Goal: Task Accomplishment & Management: Manage account settings

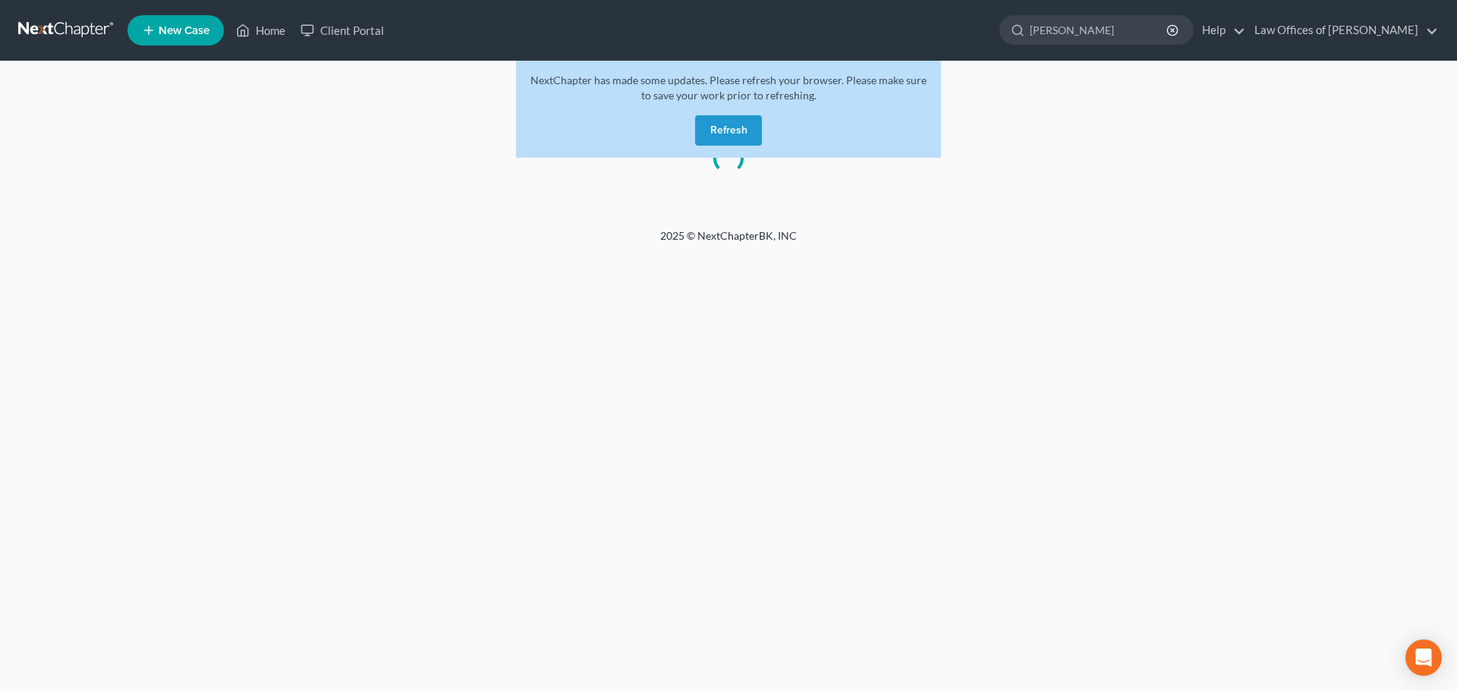
click at [724, 126] on button "Refresh" at bounding box center [728, 130] width 67 height 30
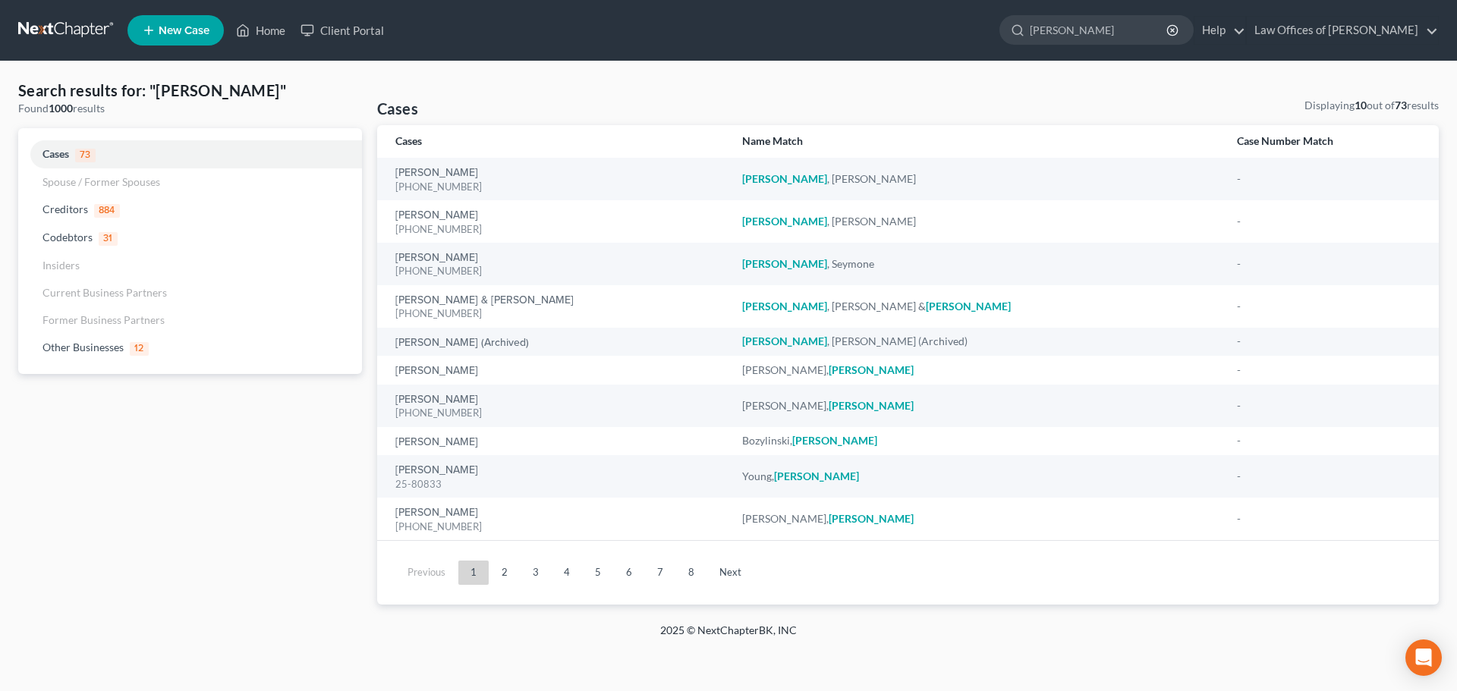
drag, startPoint x: 1107, startPoint y: 30, endPoint x: 963, endPoint y: 37, distance: 144.3
click at [963, 37] on ul "New Case Home Client Portal - No Result - See all results Or Press Enter... [PE…" at bounding box center [782, 30] width 1311 height 39
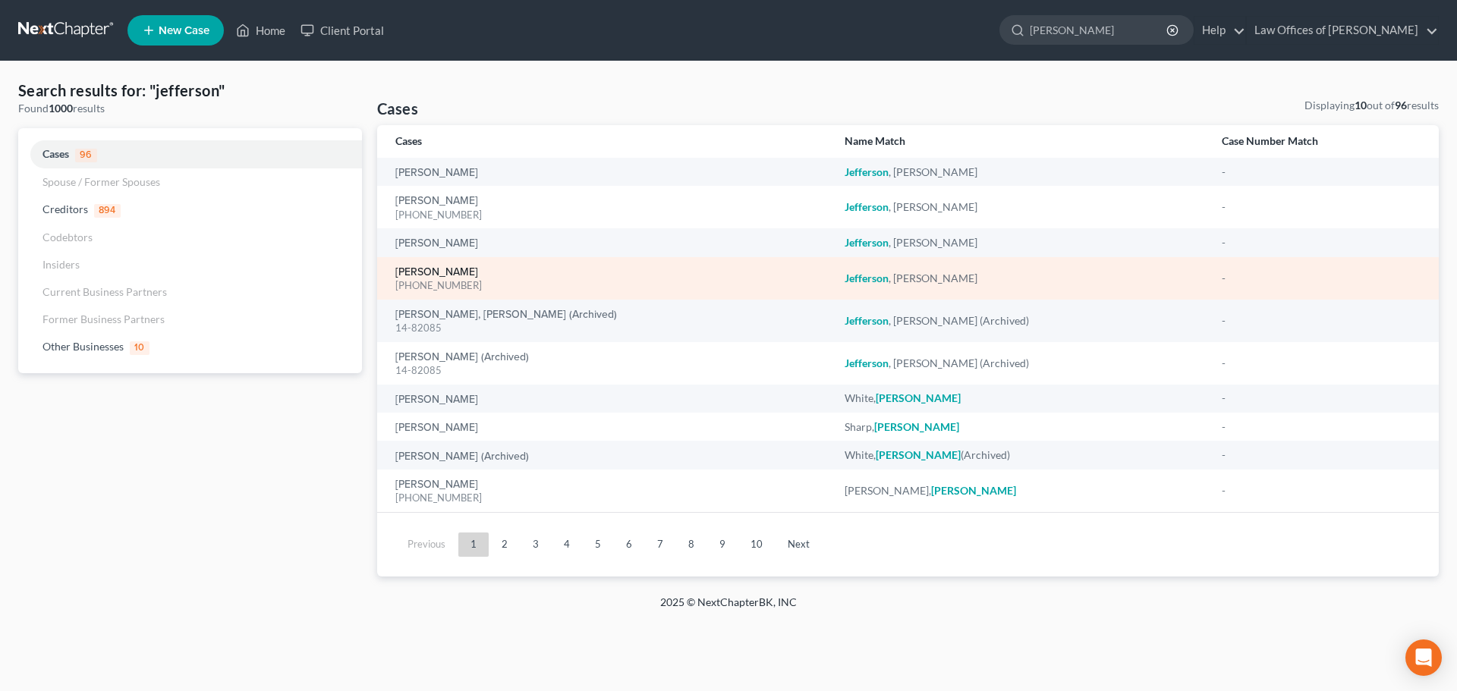
type input "[PERSON_NAME]"
click at [436, 275] on link "[PERSON_NAME]" at bounding box center [436, 272] width 83 height 11
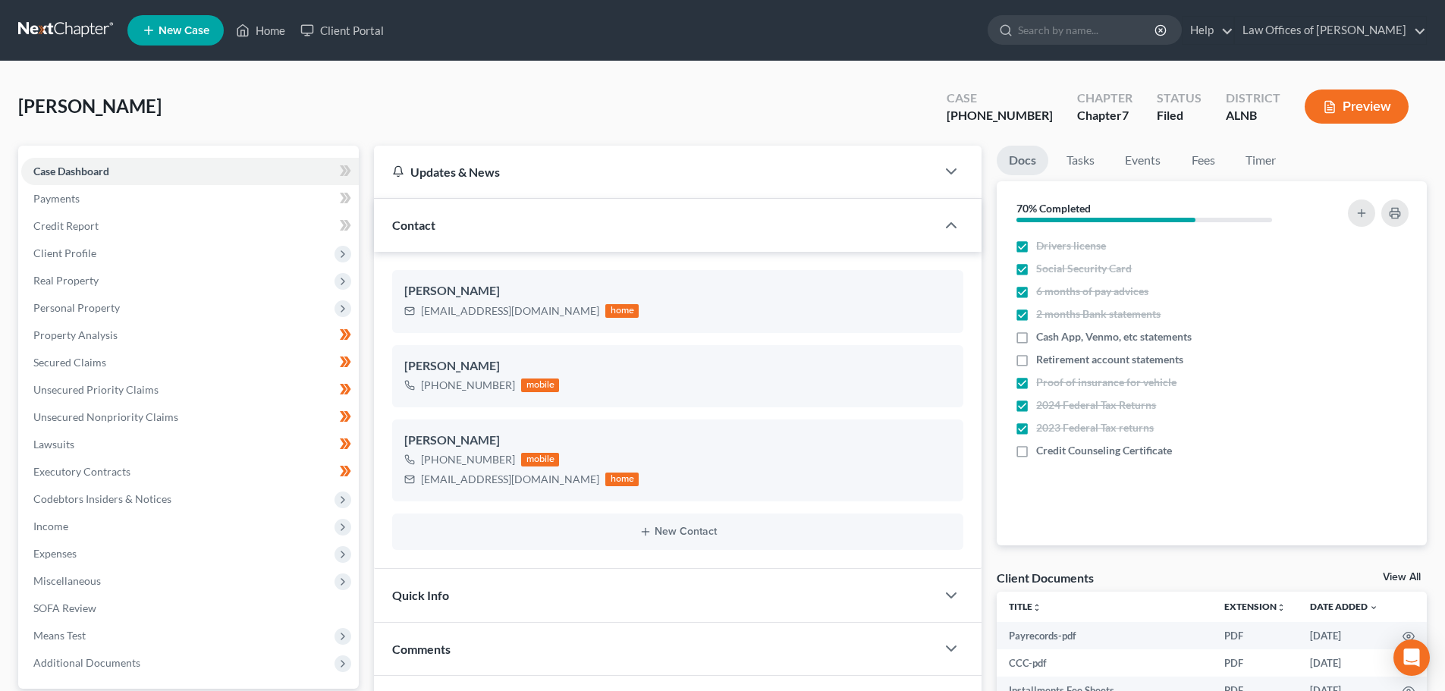
click at [1402, 577] on link "View All" at bounding box center [1402, 577] width 38 height 11
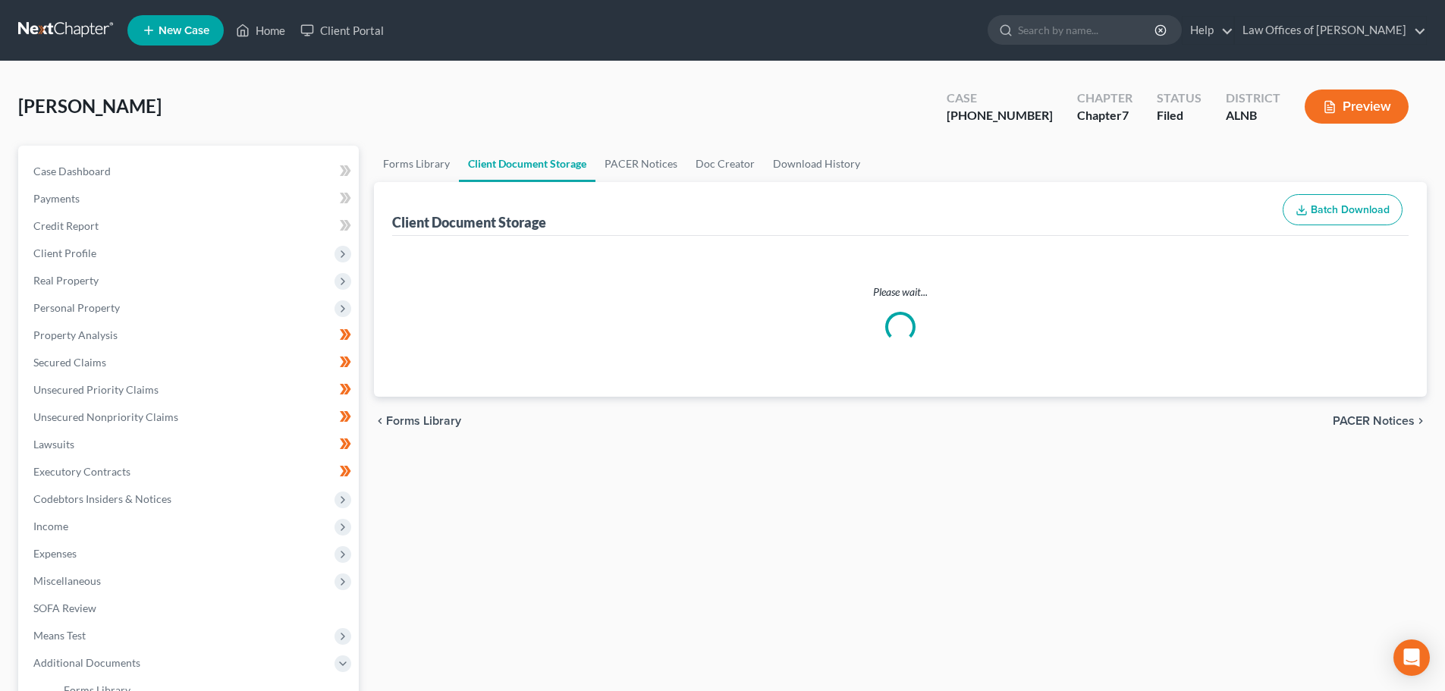
select select "23"
select select "5"
select select "19"
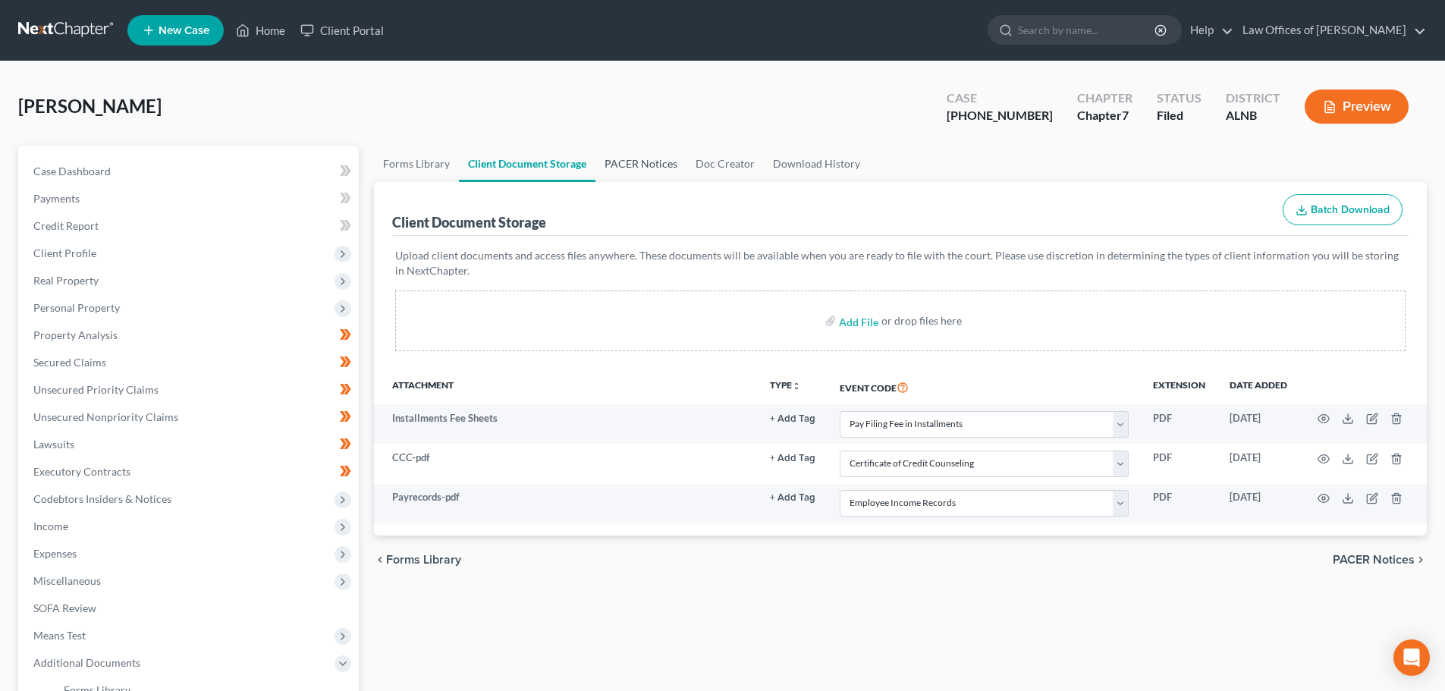
click at [624, 164] on link "PACER Notices" at bounding box center [641, 164] width 91 height 36
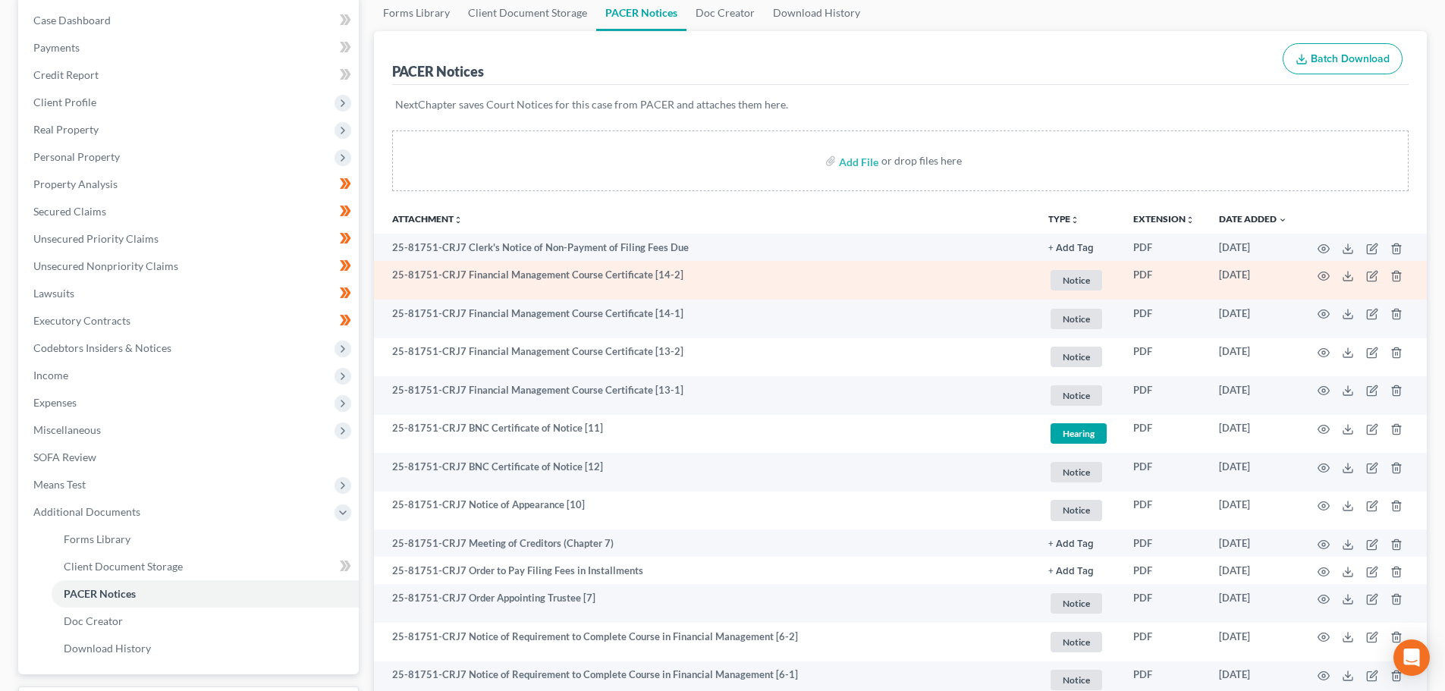
scroll to position [152, 0]
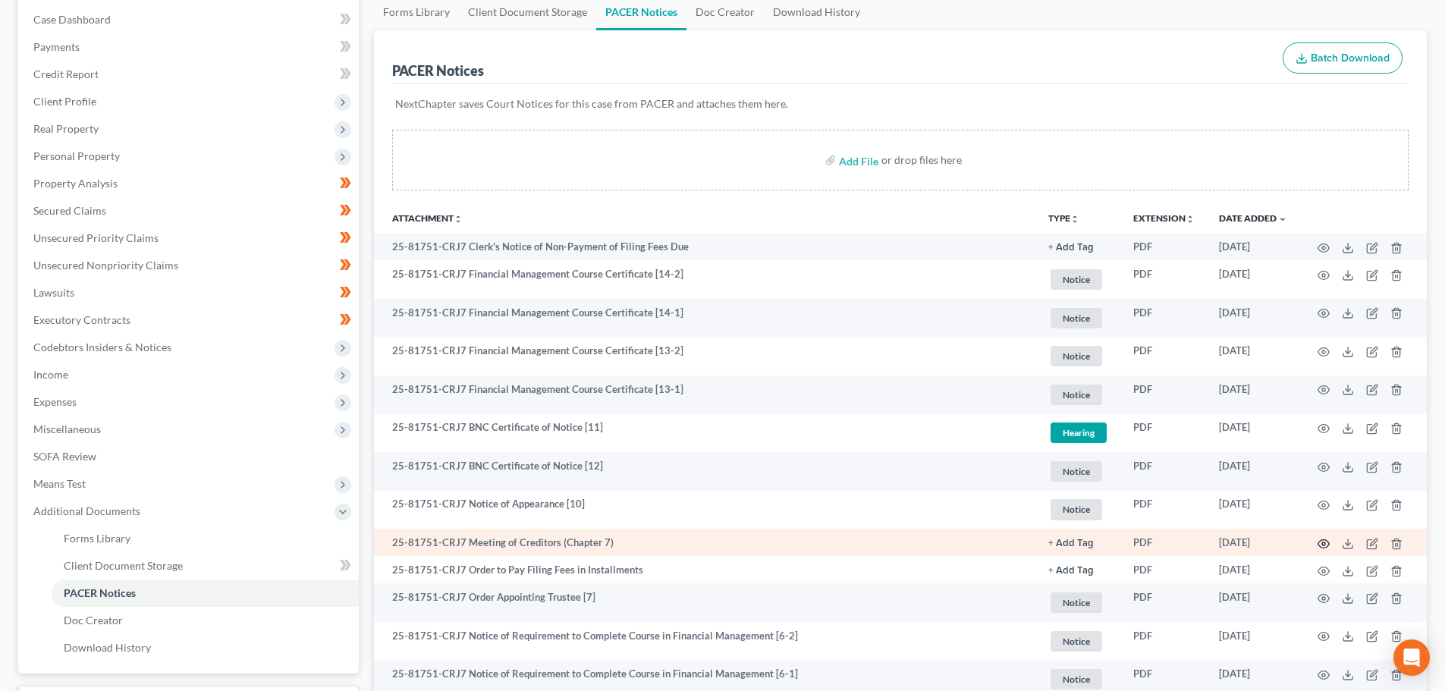
click at [1322, 542] on circle "button" at bounding box center [1323, 543] width 3 height 3
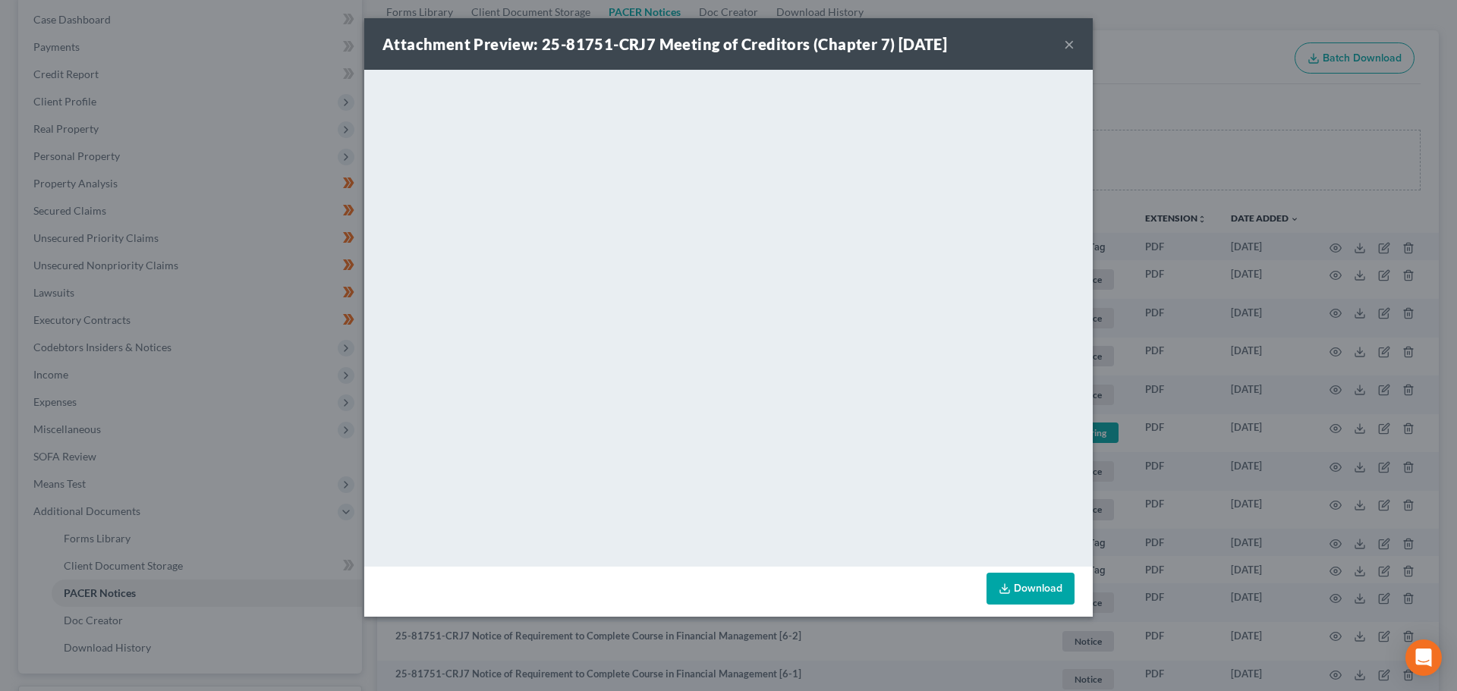
click at [1065, 46] on button "×" at bounding box center [1069, 44] width 11 height 18
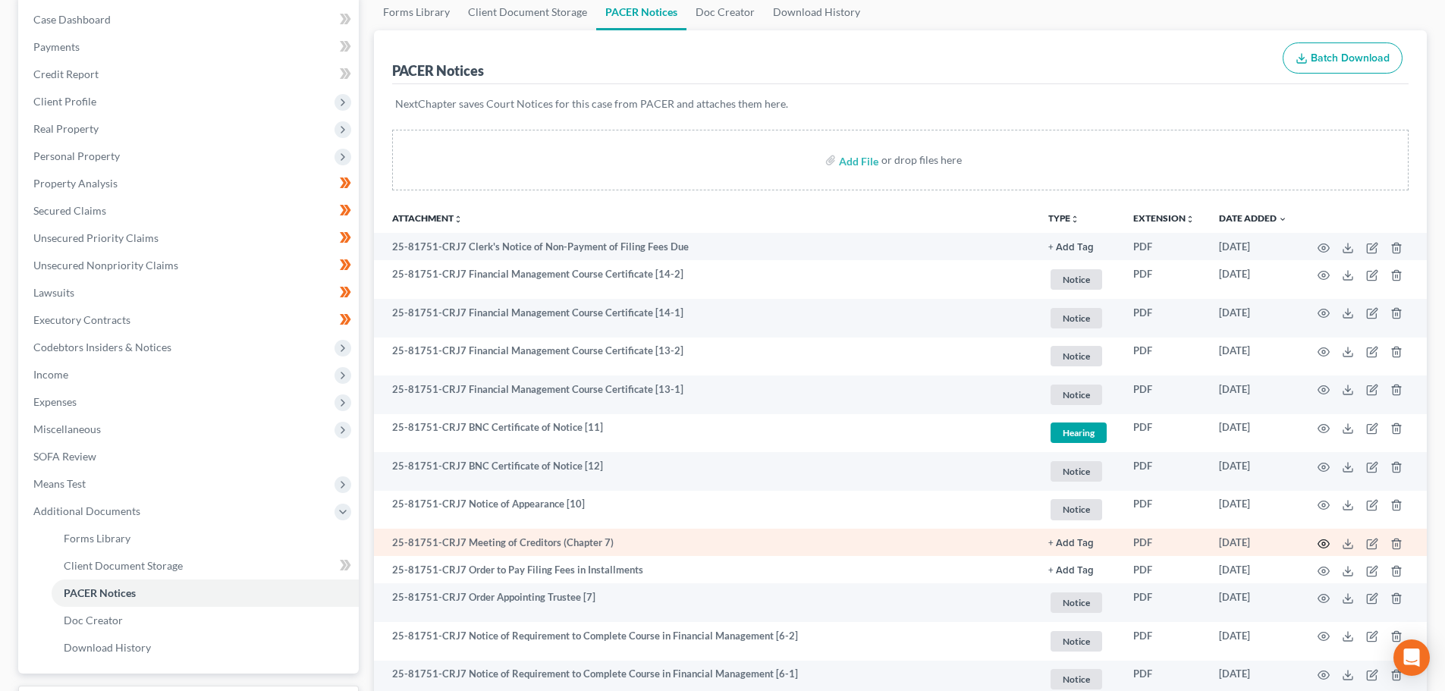
click at [1325, 545] on circle "button" at bounding box center [1323, 543] width 3 height 3
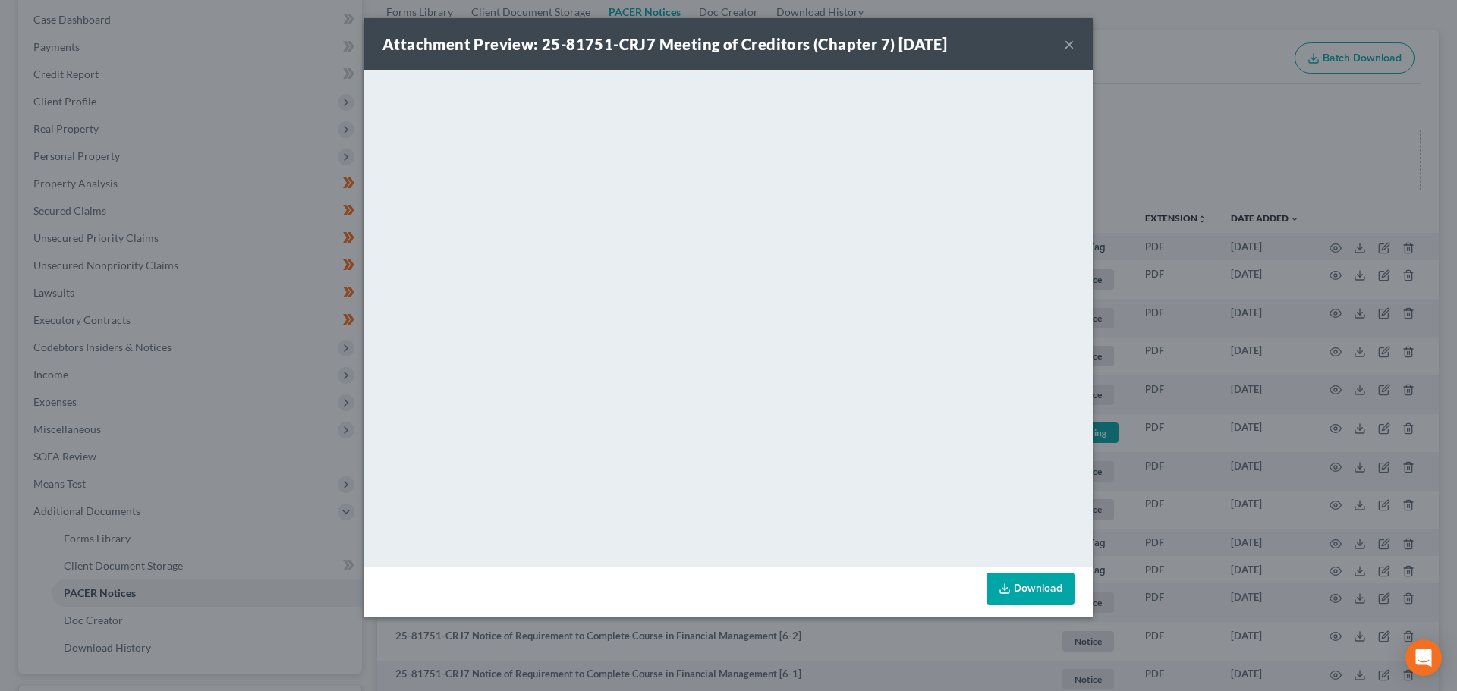
click at [1068, 43] on button "×" at bounding box center [1069, 44] width 11 height 18
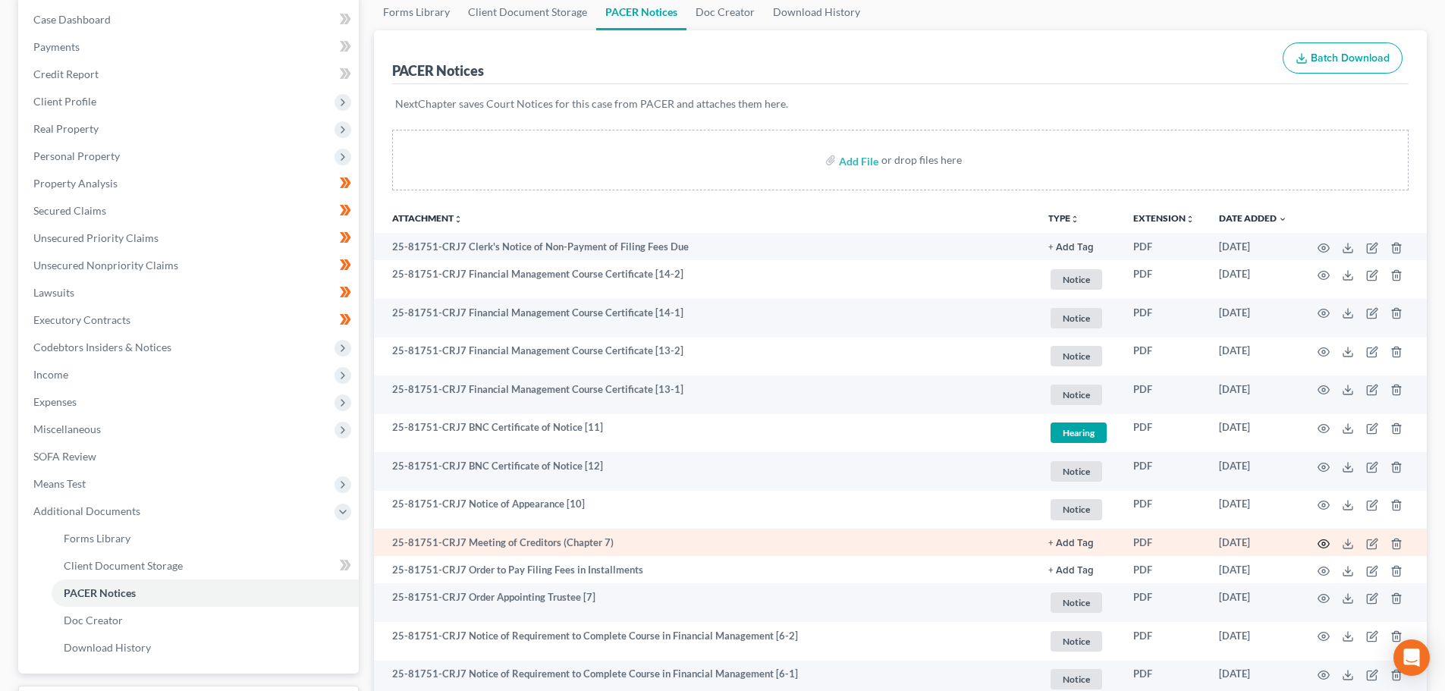
click at [1324, 541] on icon "button" at bounding box center [1324, 544] width 12 height 12
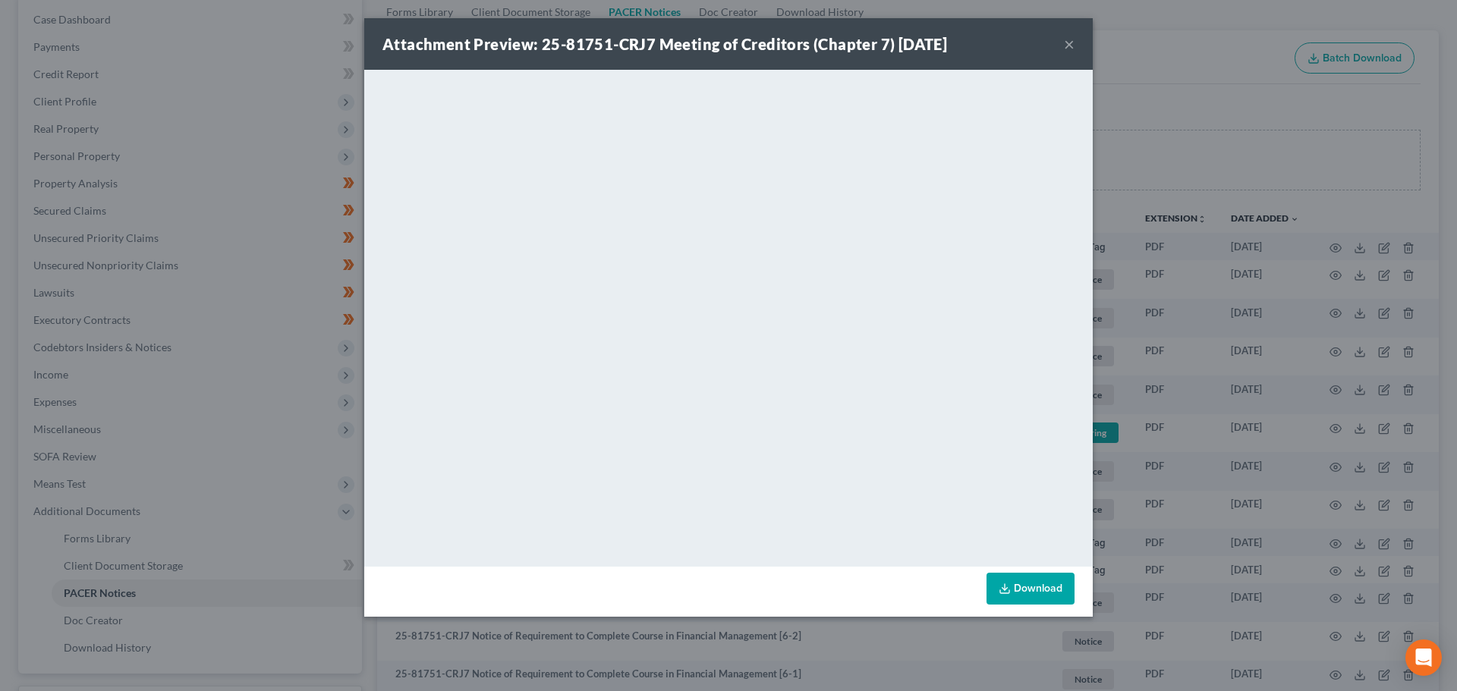
click at [1070, 44] on button "×" at bounding box center [1069, 44] width 11 height 18
